Goal: Task Accomplishment & Management: Complete application form

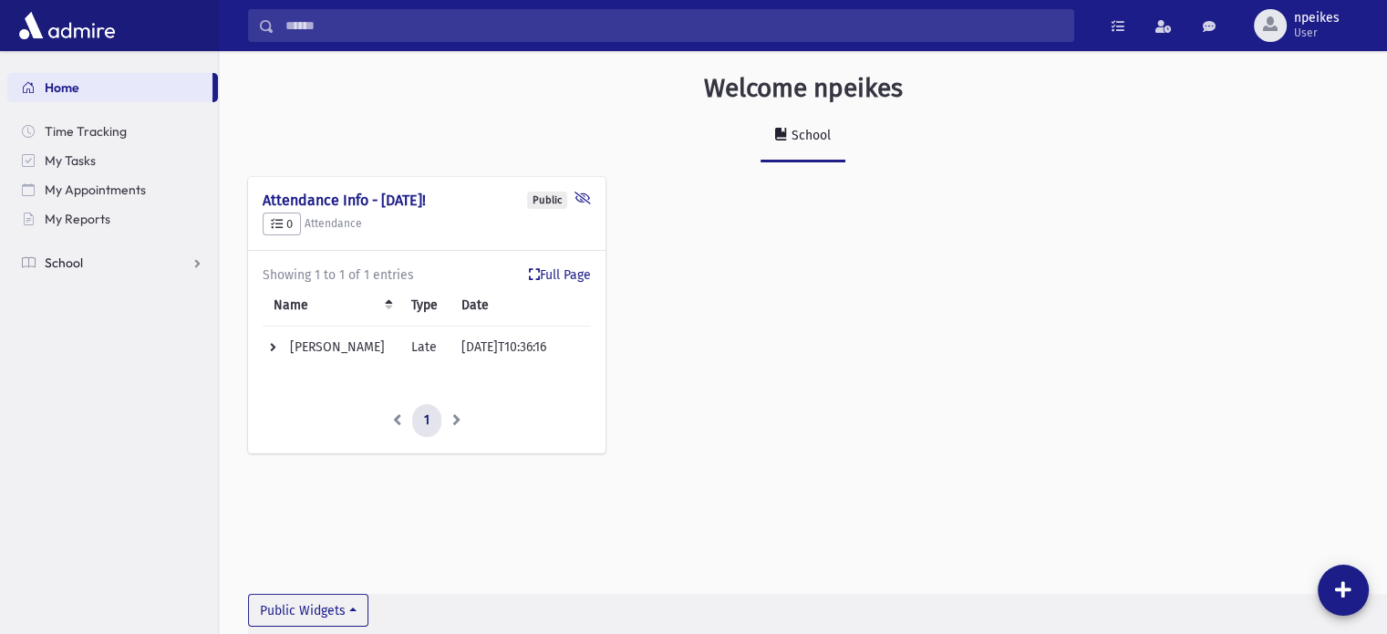
click at [191, 262] on link "School" at bounding box center [112, 262] width 211 height 29
click at [87, 318] on span "Attendance" at bounding box center [88, 321] width 67 height 16
click at [81, 344] on span "Entry" at bounding box center [84, 350] width 31 height 16
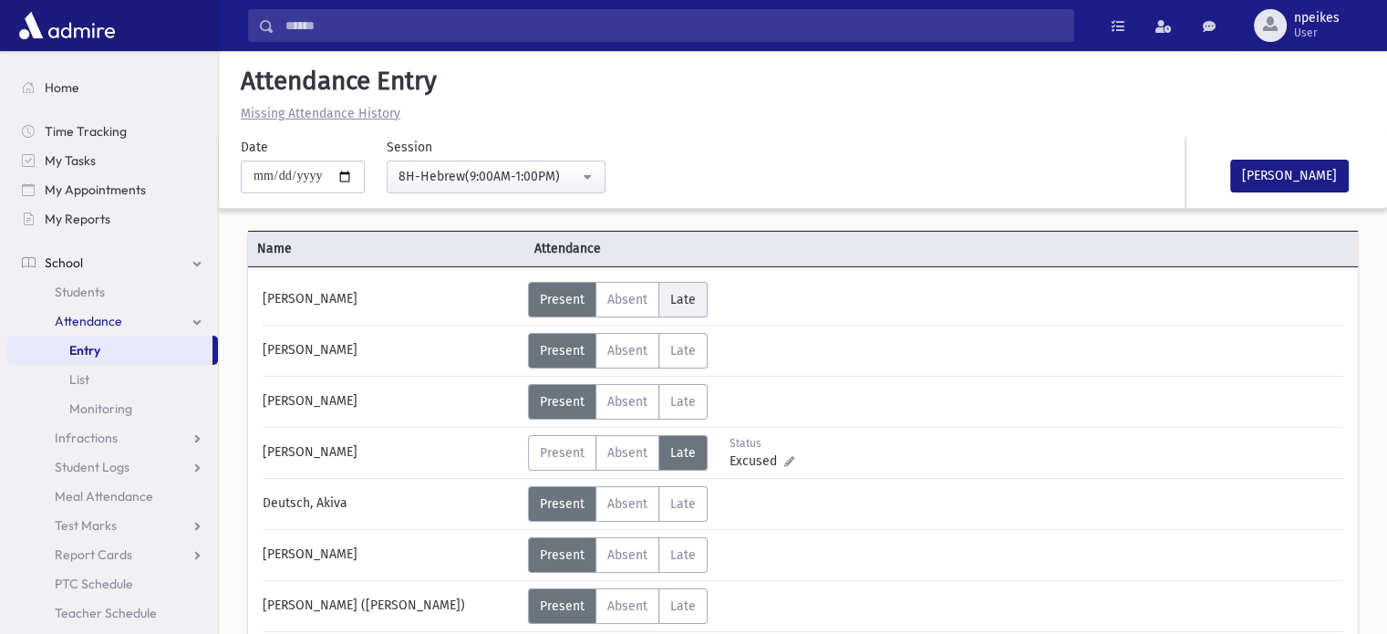
click at [685, 294] on span "Late" at bounding box center [683, 299] width 26 height 15
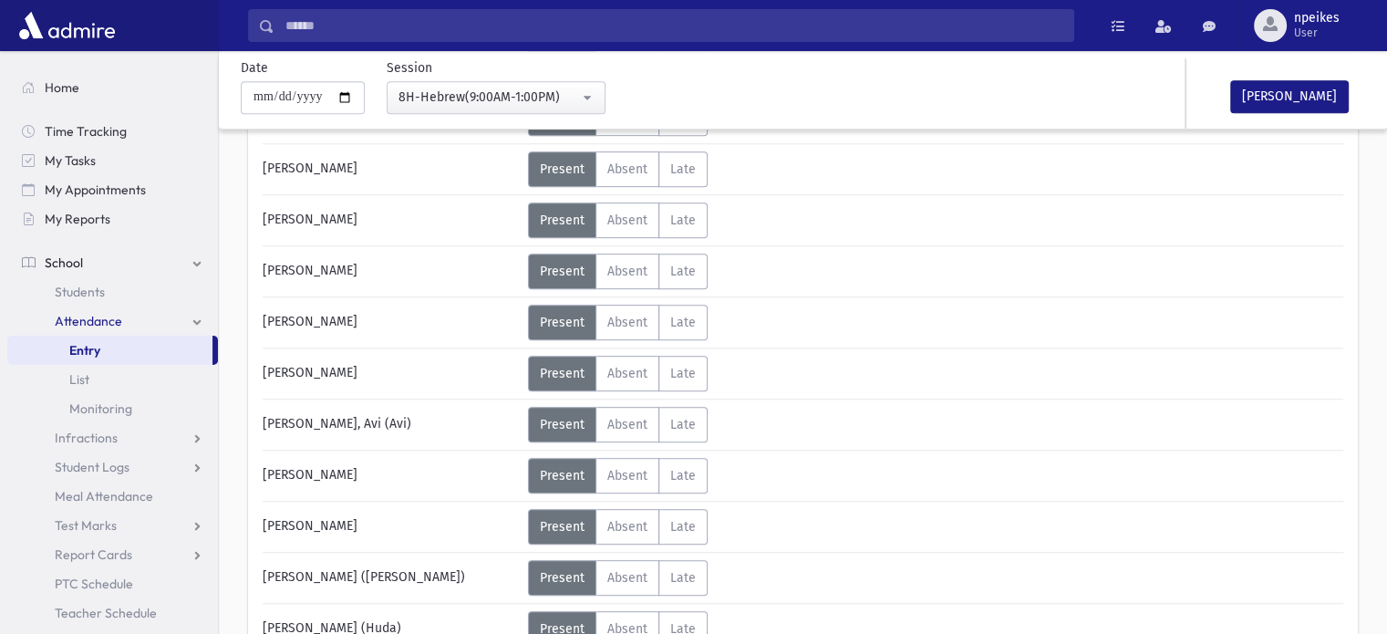
scroll to position [820, 0]
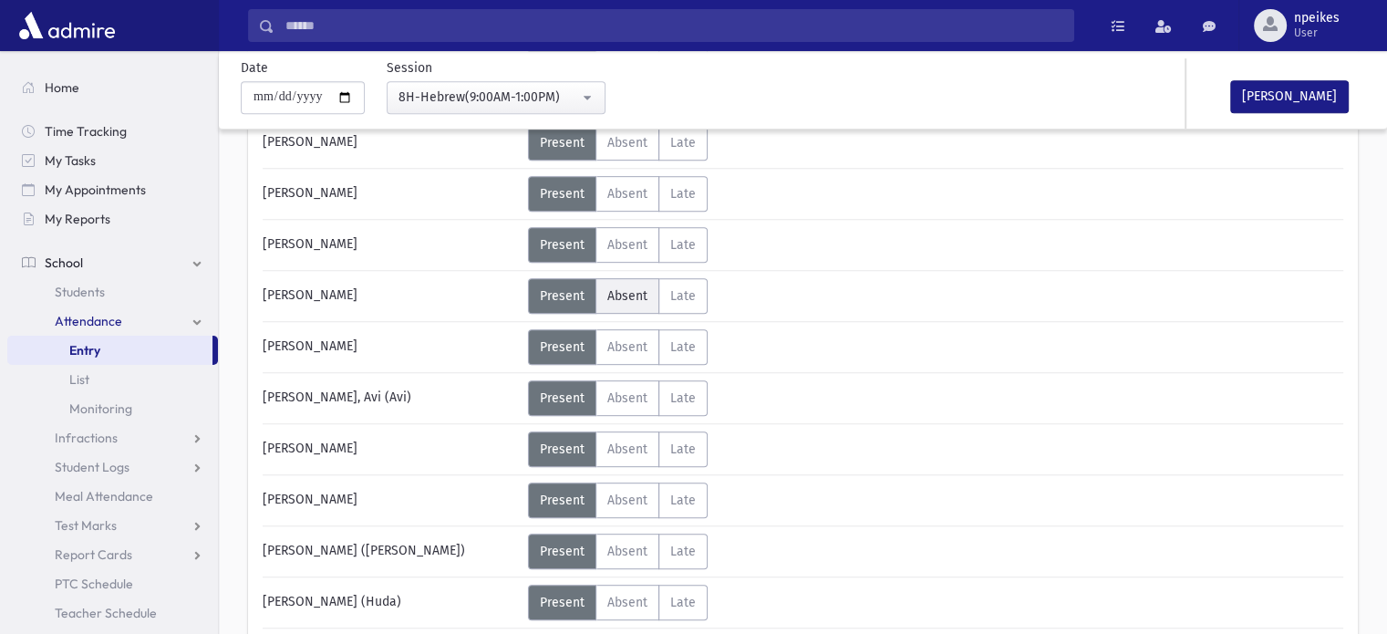
click at [619, 298] on span "Absent" at bounding box center [627, 295] width 40 height 15
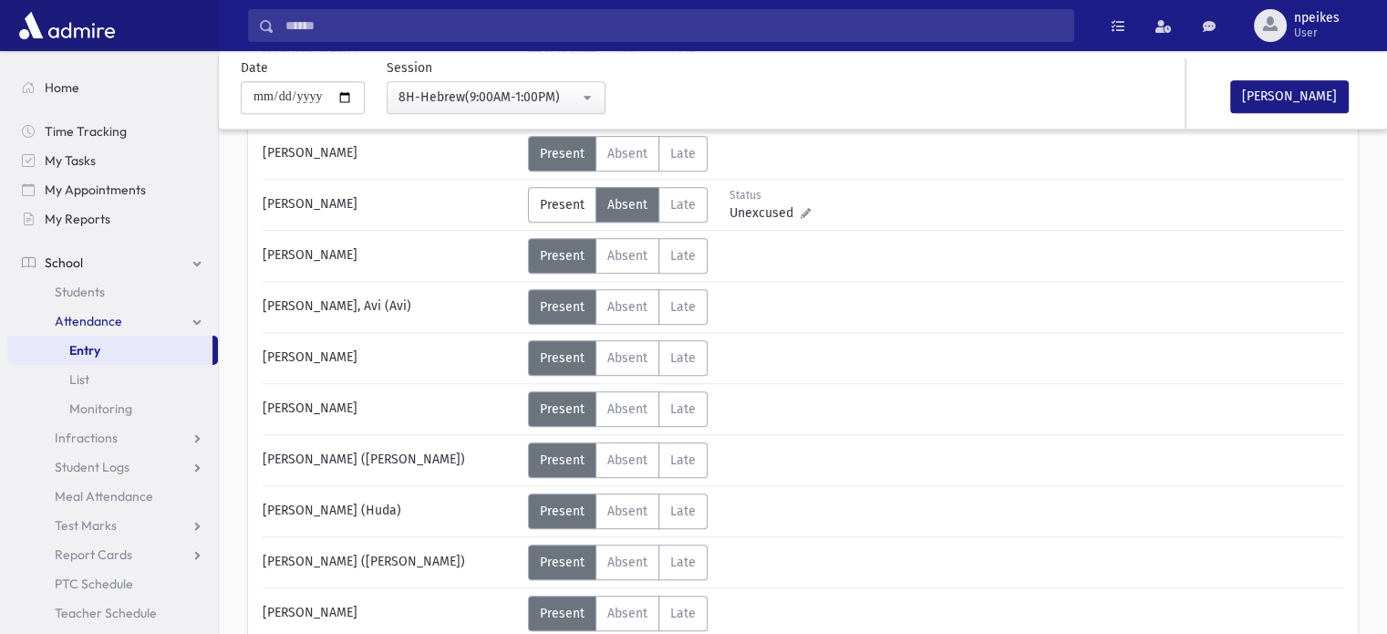
scroll to position [1003, 0]
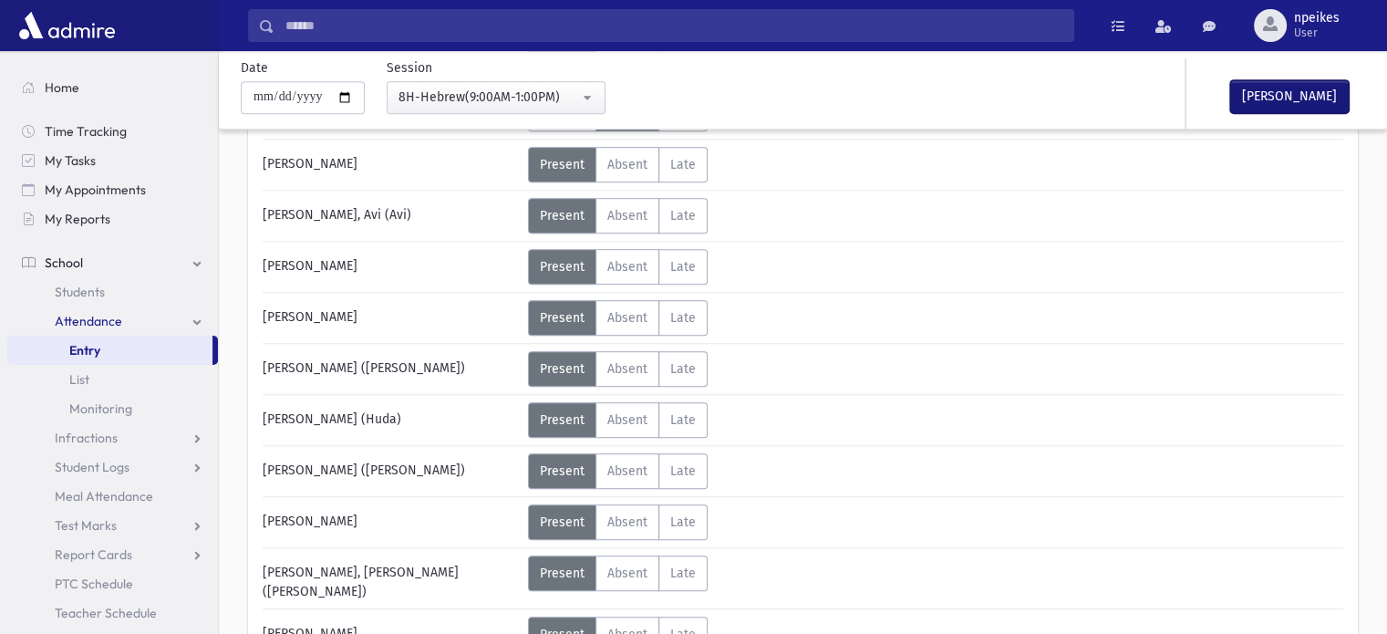
click at [1280, 87] on button "Mark Done" at bounding box center [1289, 96] width 119 height 33
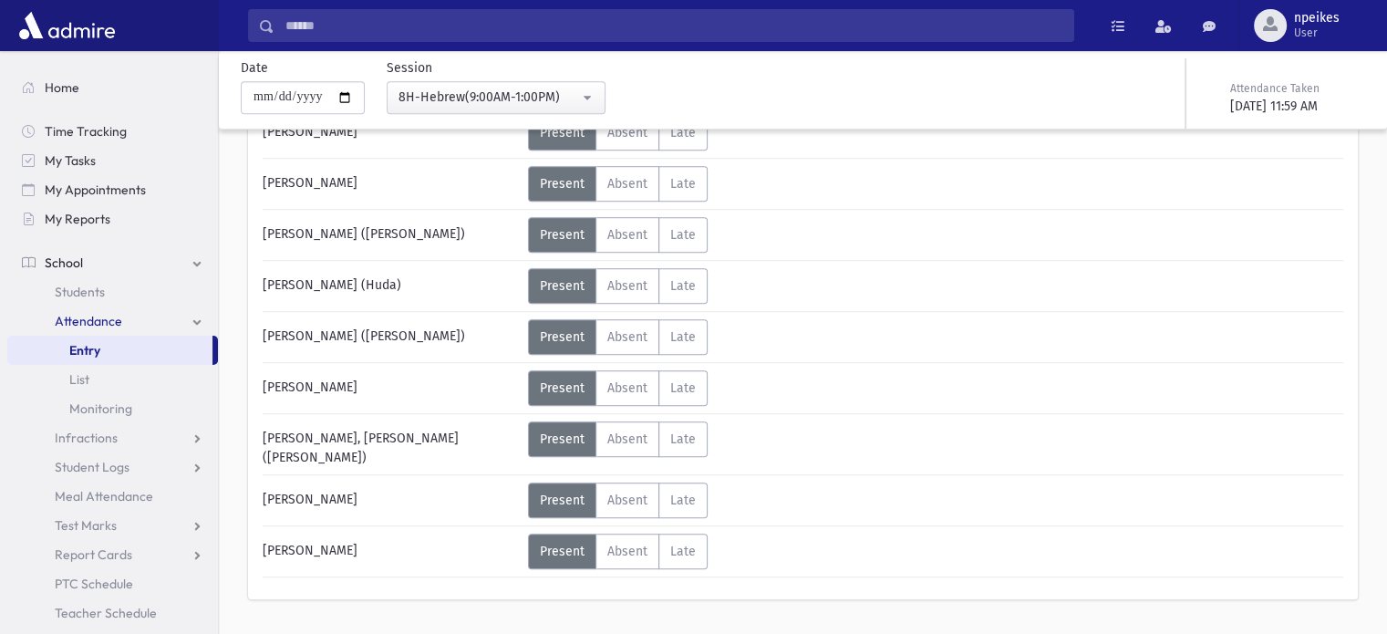
scroll to position [1167, 0]
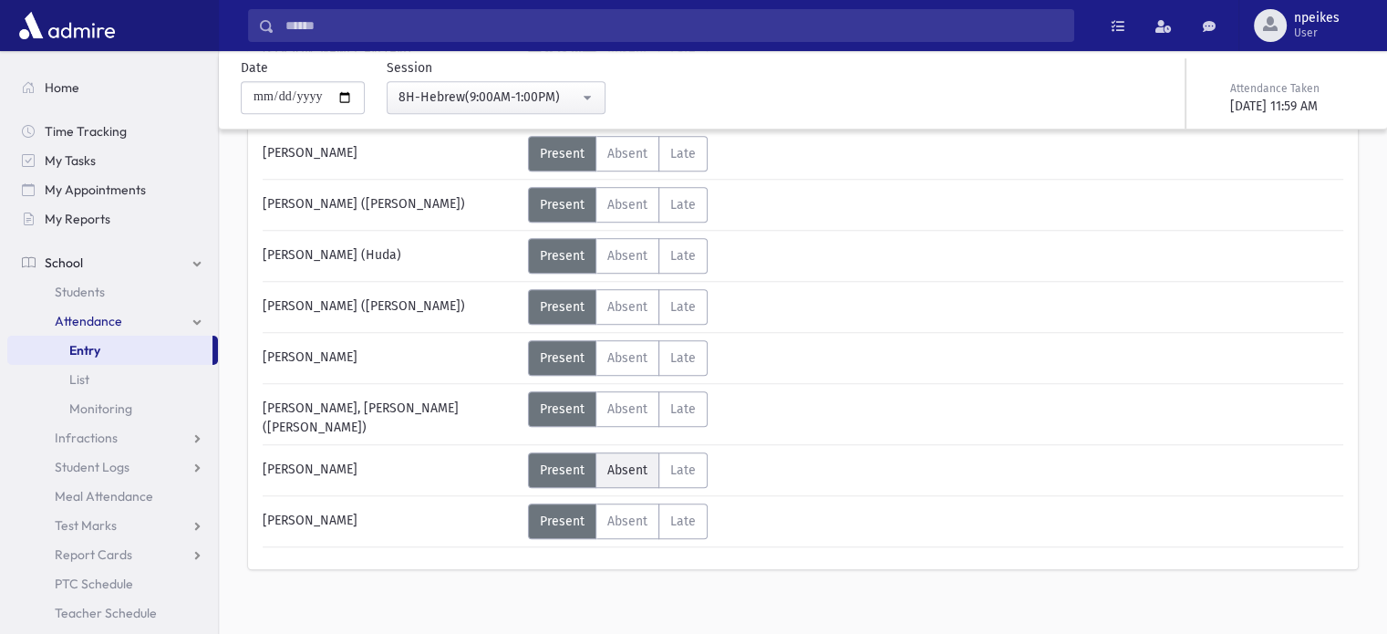
click at [628, 462] on span "Absent" at bounding box center [627, 469] width 40 height 15
click at [616, 415] on label "Absent Absent" at bounding box center [627, 409] width 64 height 36
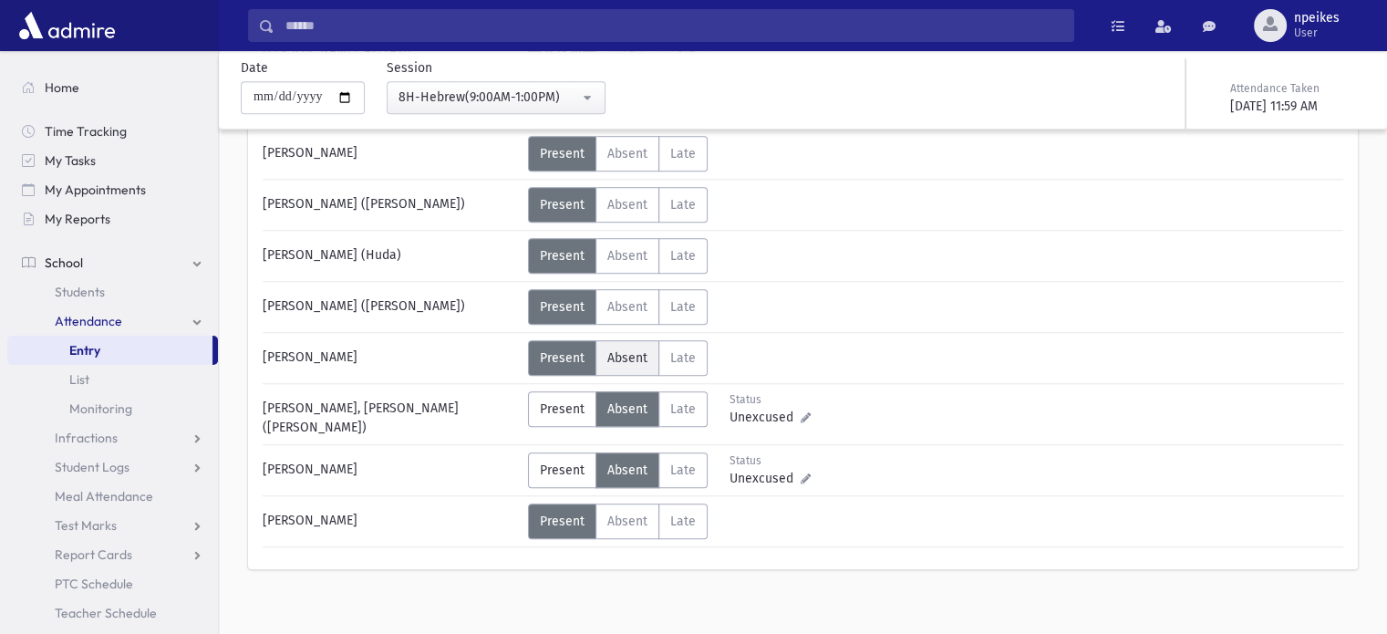
click at [616, 356] on span "Absent" at bounding box center [627, 357] width 40 height 15
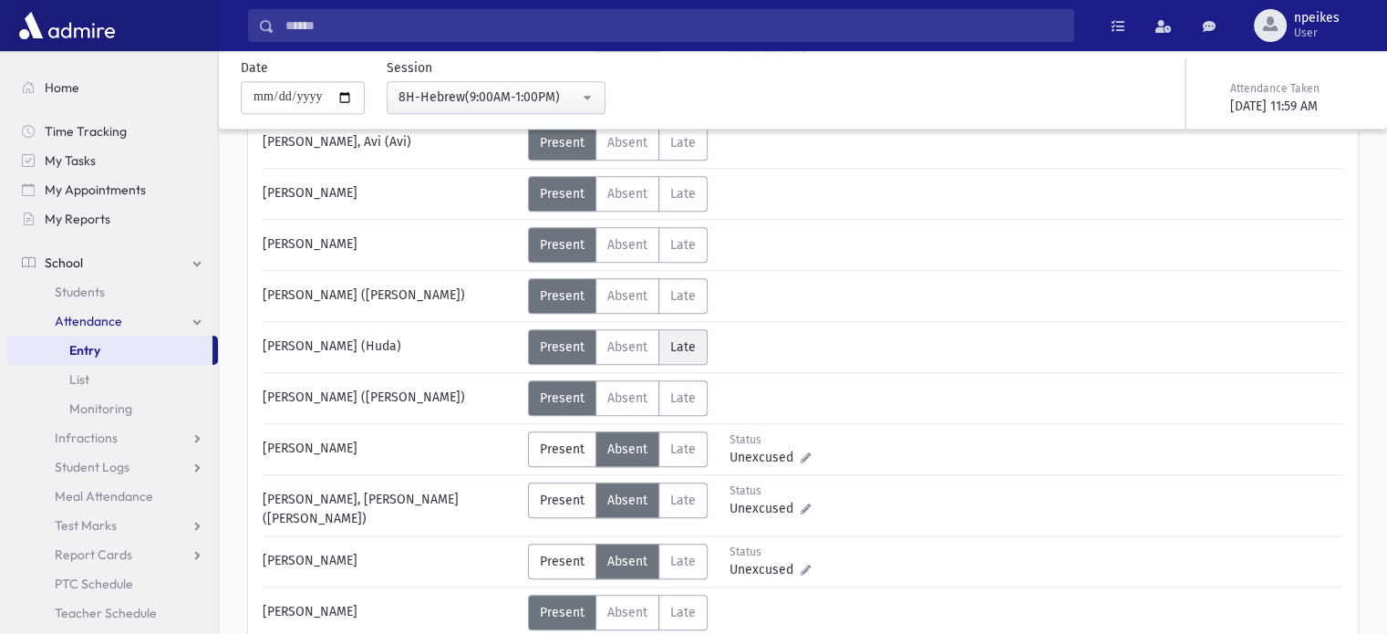
click at [683, 340] on span "Late" at bounding box center [683, 346] width 26 height 15
